Goal: Information Seeking & Learning: Understand process/instructions

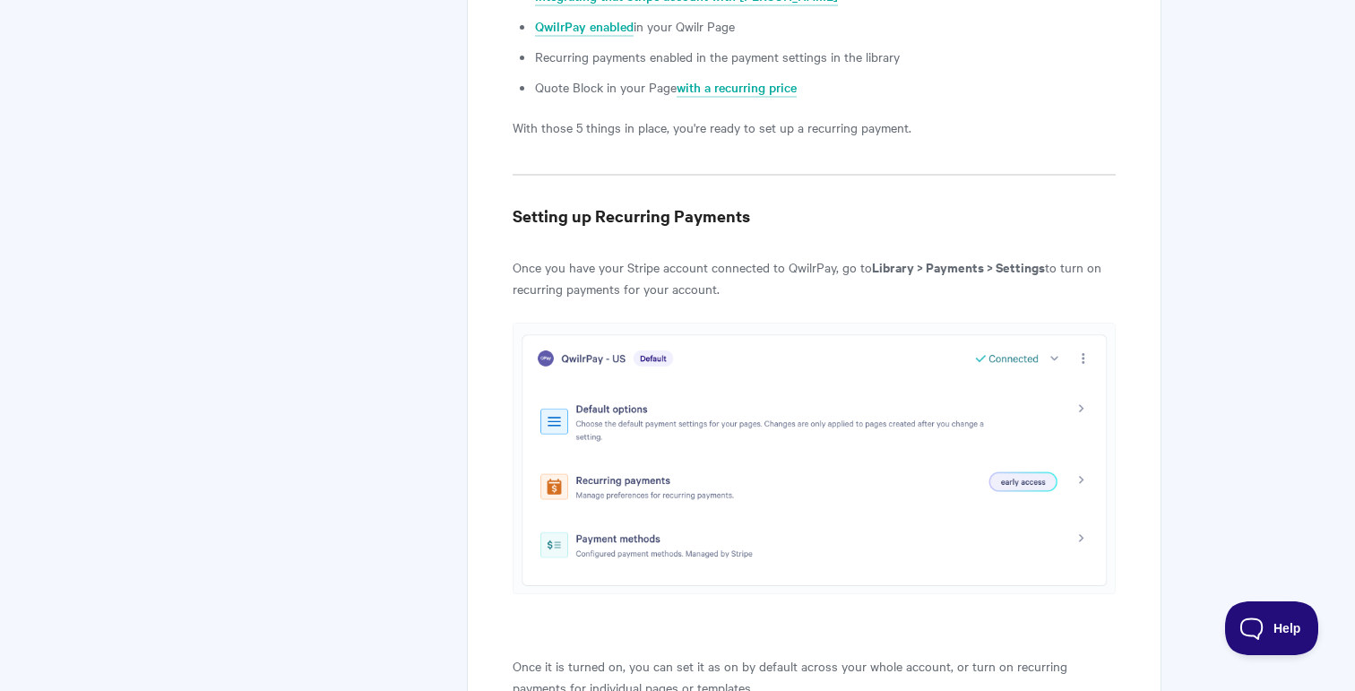
scroll to position [1219, 0]
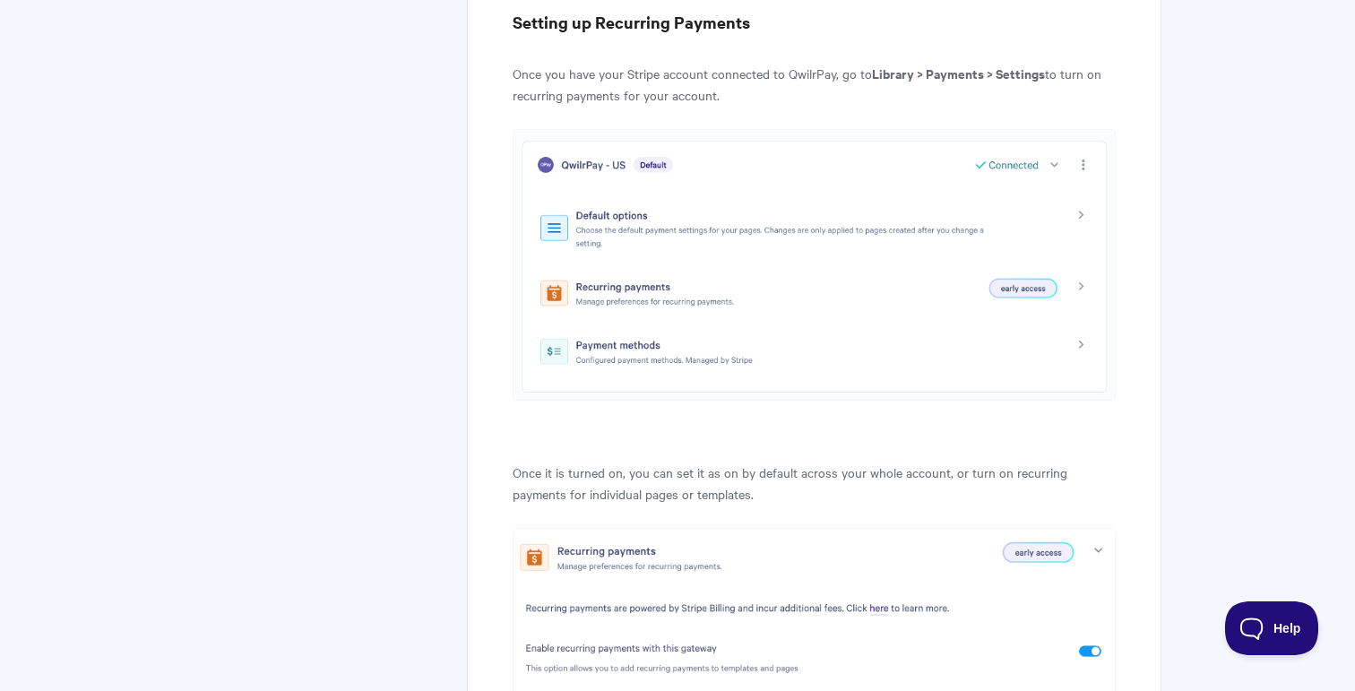
click at [734, 351] on img at bounding box center [813, 264] width 603 height 271
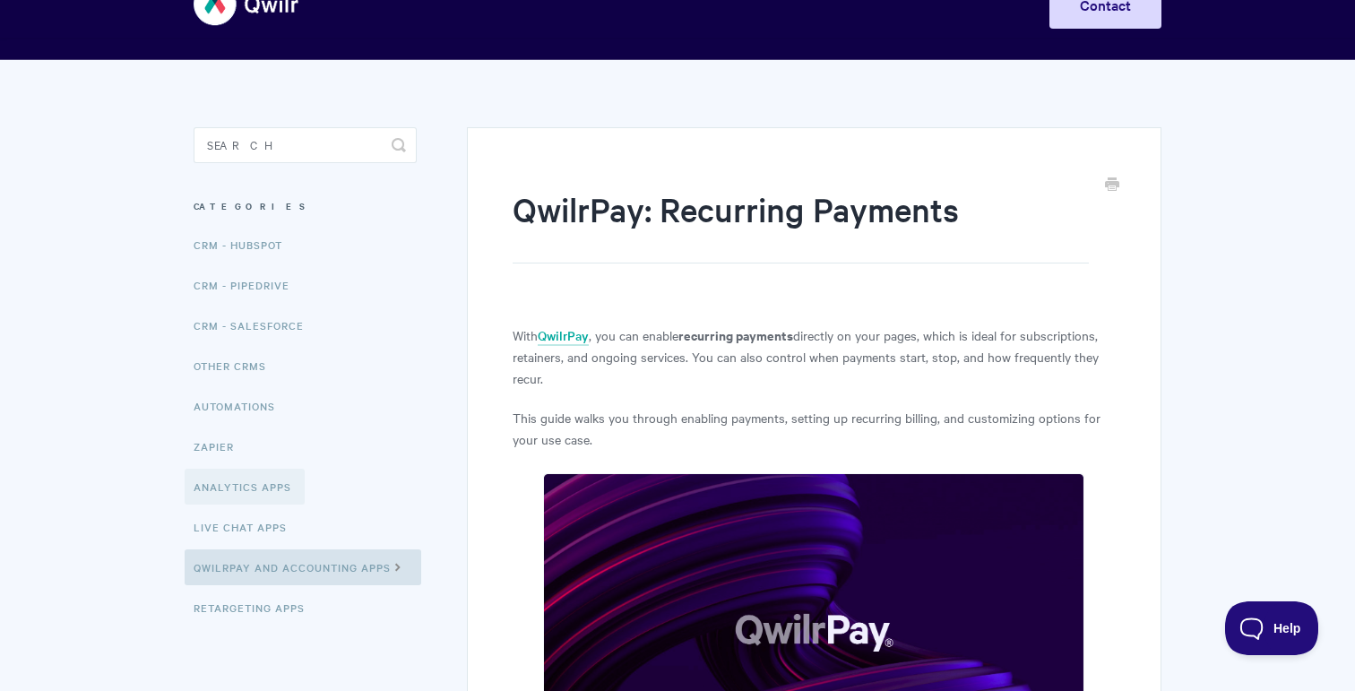
scroll to position [61, 0]
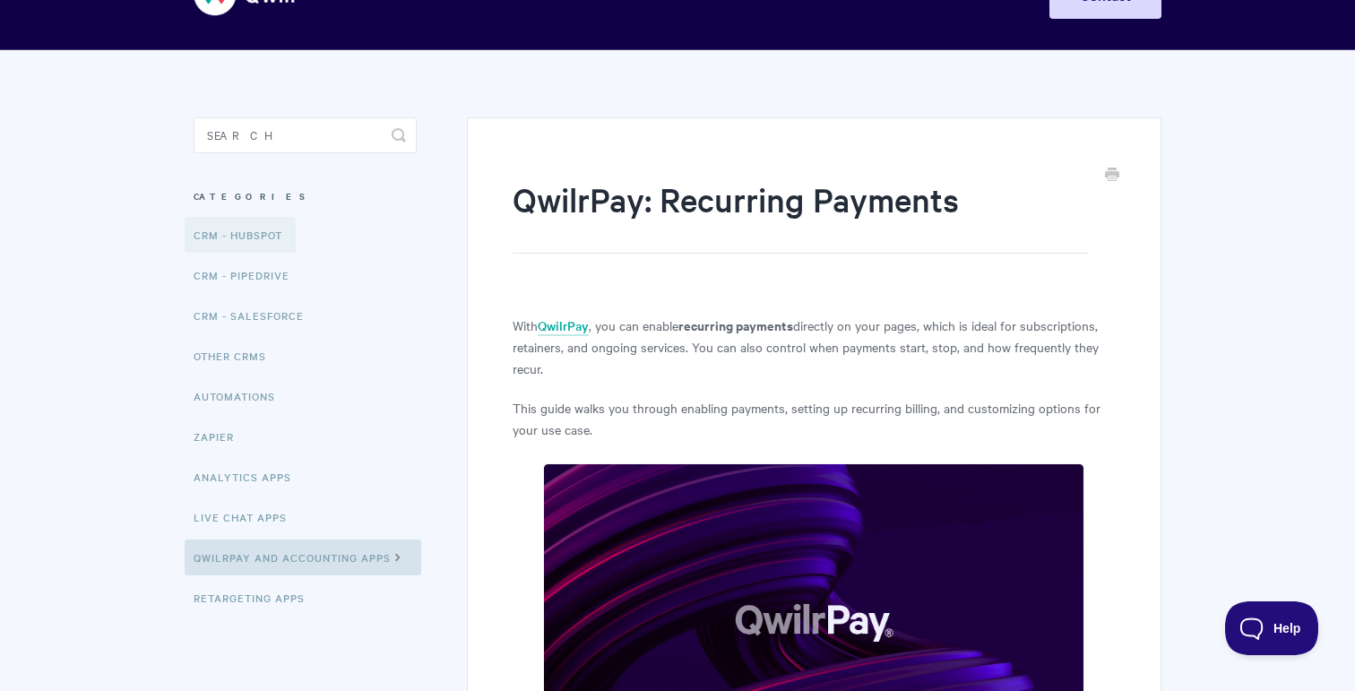
click at [267, 228] on link "CRM - HubSpot" at bounding box center [240, 235] width 111 height 36
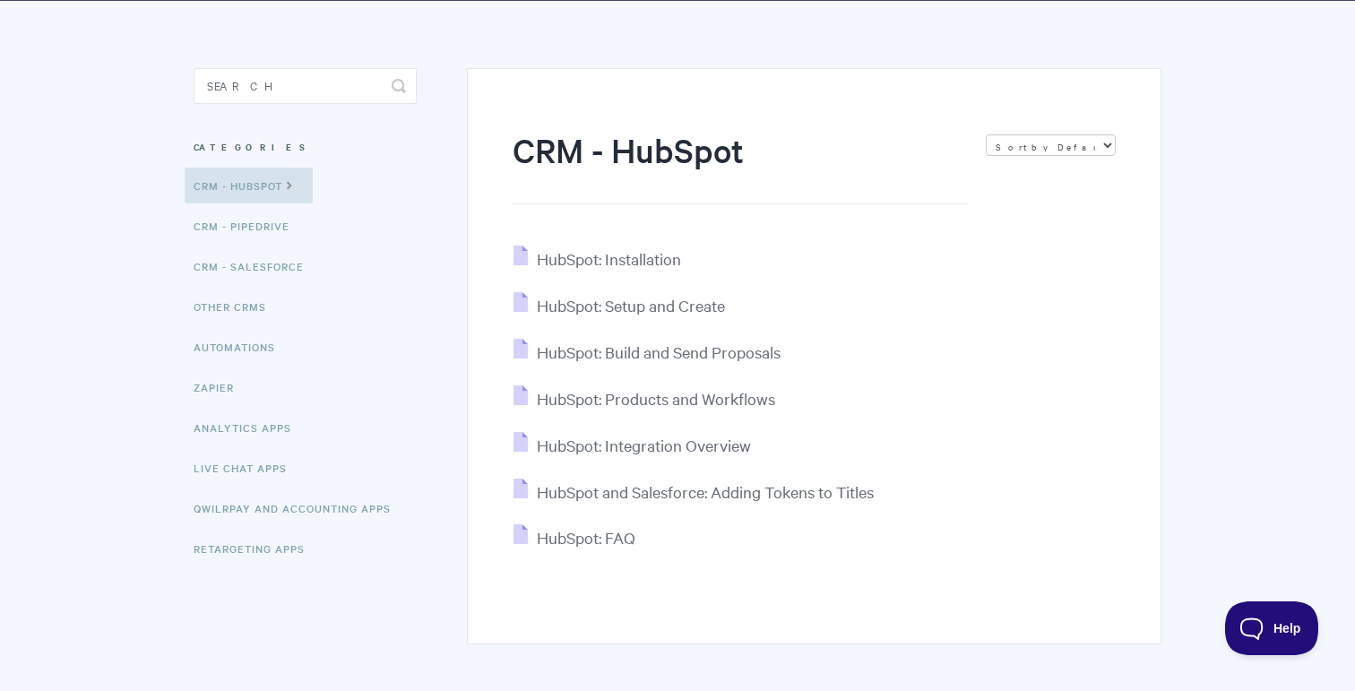
scroll to position [191, 0]
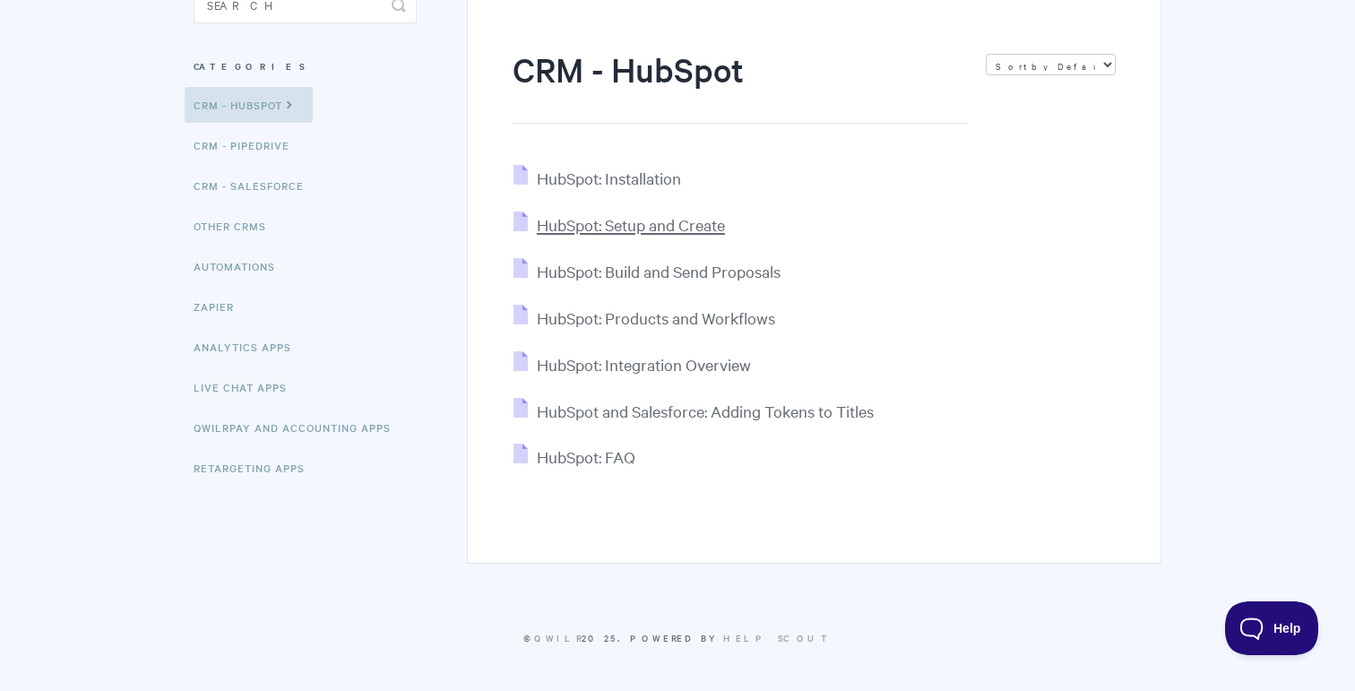
click at [643, 224] on span "HubSpot: Setup and Create" at bounding box center [631, 224] width 188 height 21
